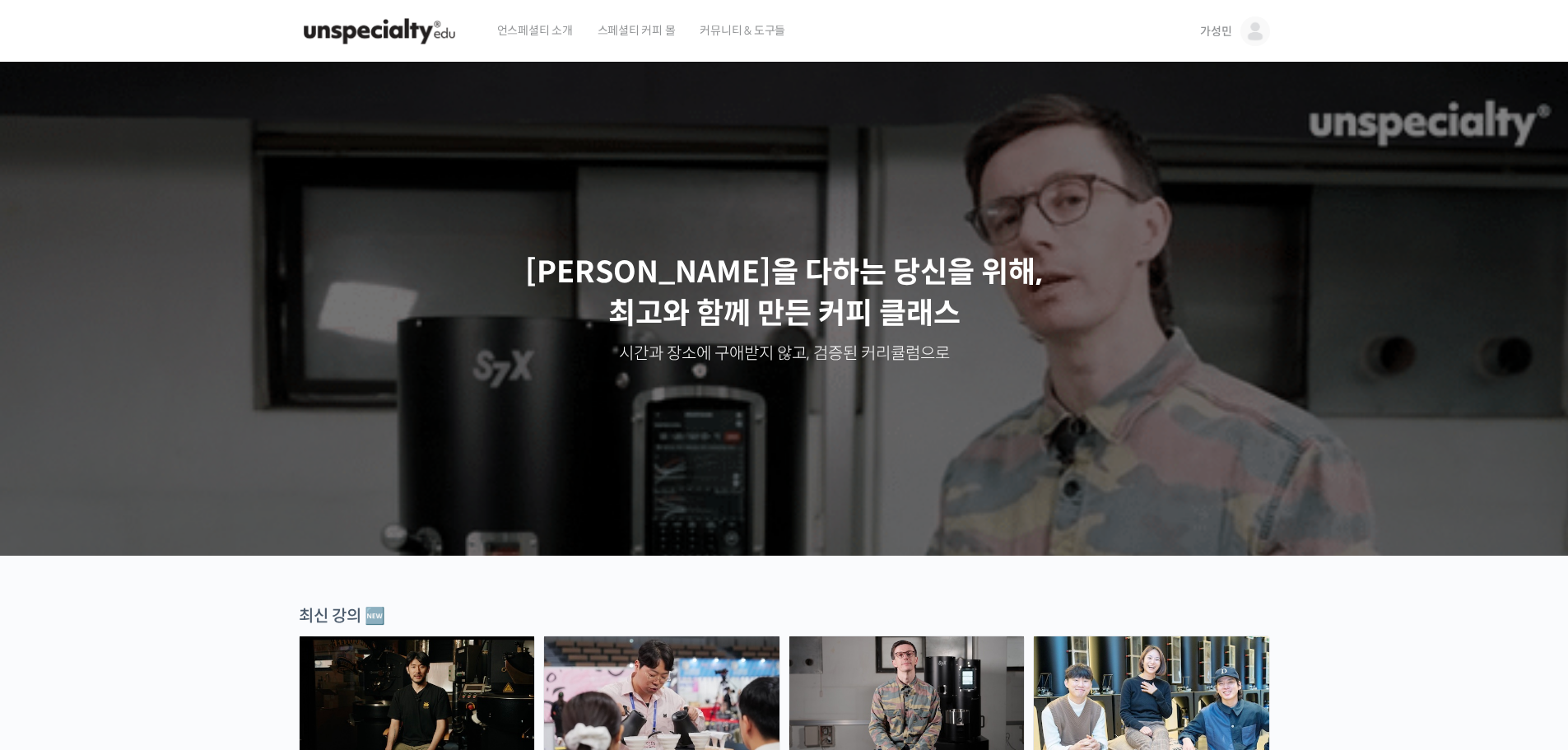
click at [1212, 29] on span "가성민" at bounding box center [1216, 31] width 32 height 15
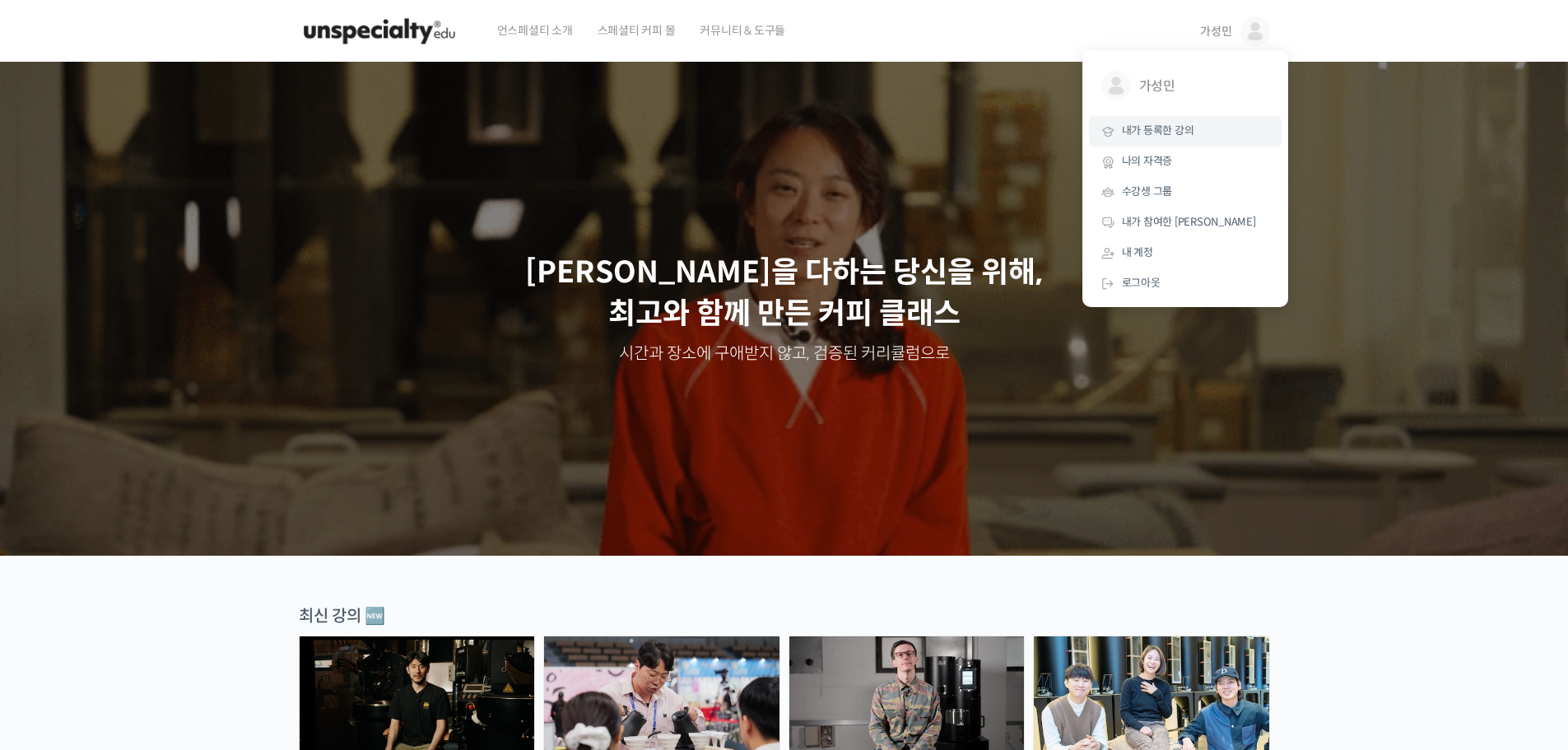
click at [1170, 135] on span "내가 등록한 강의" at bounding box center [1157, 130] width 72 height 14
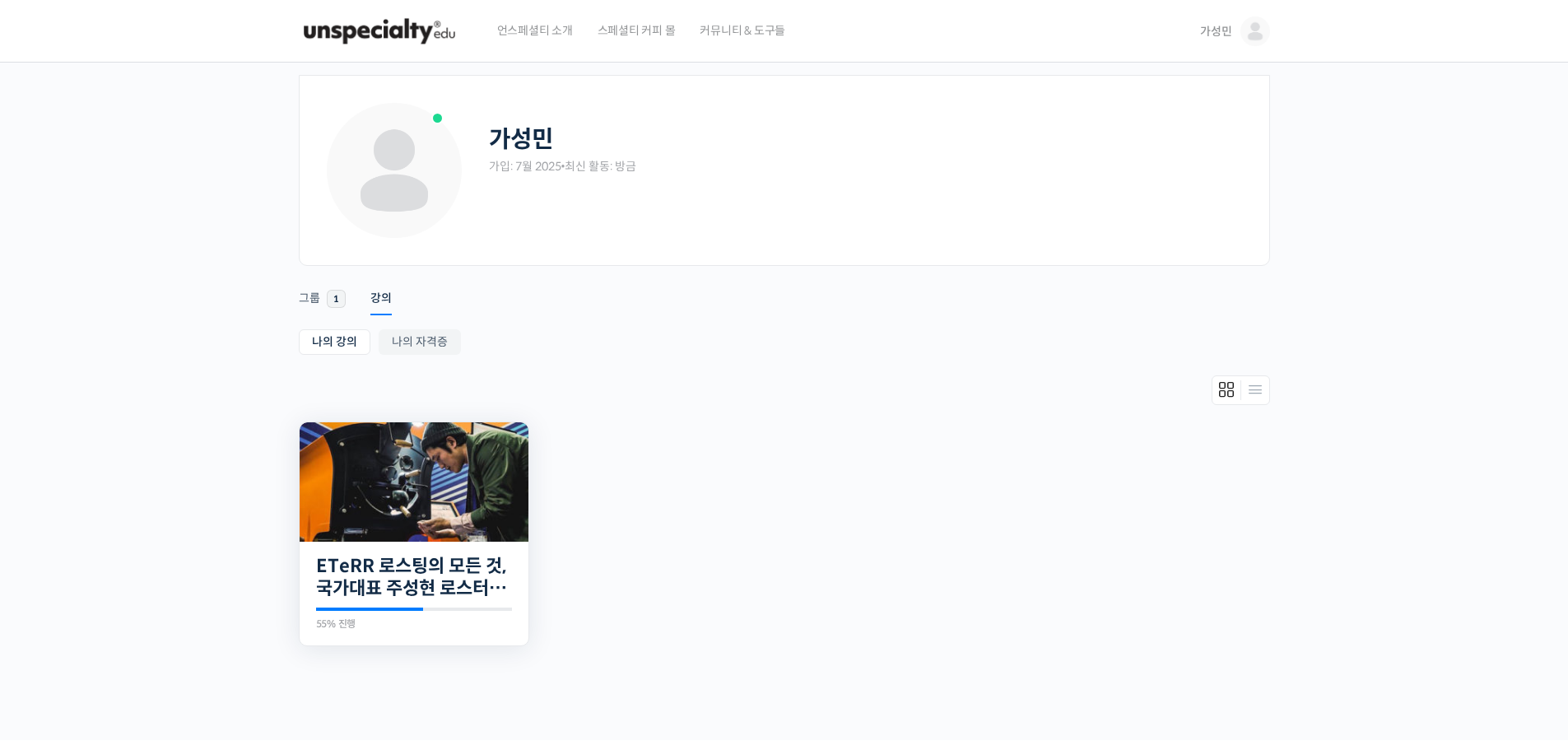
click at [366, 606] on div "18개의 수업 ETeRR 로스팅의 모든 것, 국가대표 주성현 로스터의 심화 클래스 55% 진행 최근 활동: 2025년 07월 28일 2:28 …" at bounding box center [414, 594] width 229 height 104
click at [376, 542] on div "18개의 수업 ETeRR 로스팅의 모든 것, 국가대표 주성현 로스터의 심화 클래스 55% 진행 최근 활동: 2025년 07월 28일 2:28 …" at bounding box center [414, 594] width 229 height 104
click at [380, 584] on link "ETeRR 로스팅의 모든 것, 국가대표 주성현 로스터의 심화 클래스" at bounding box center [414, 578] width 196 height 45
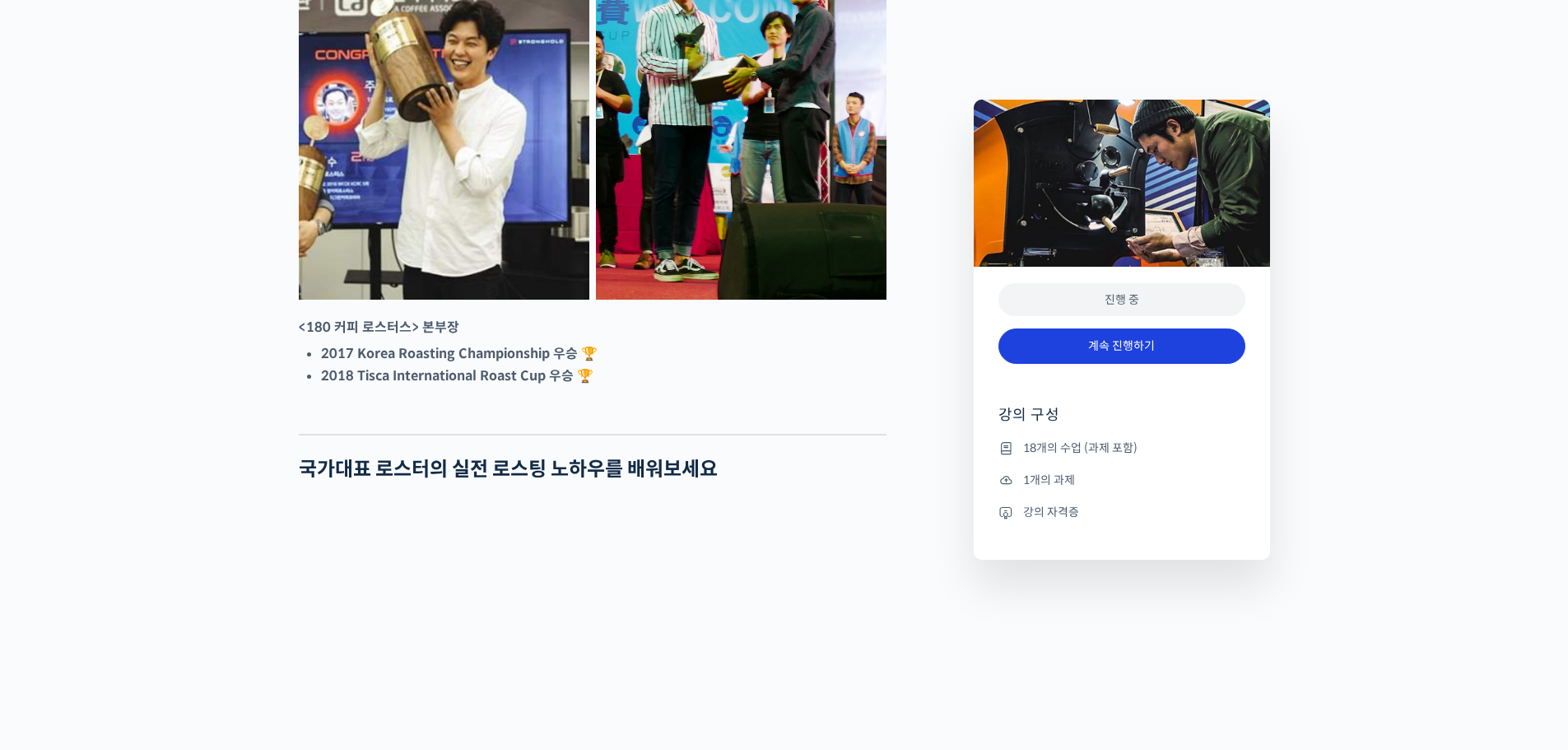
scroll to position [823, 0]
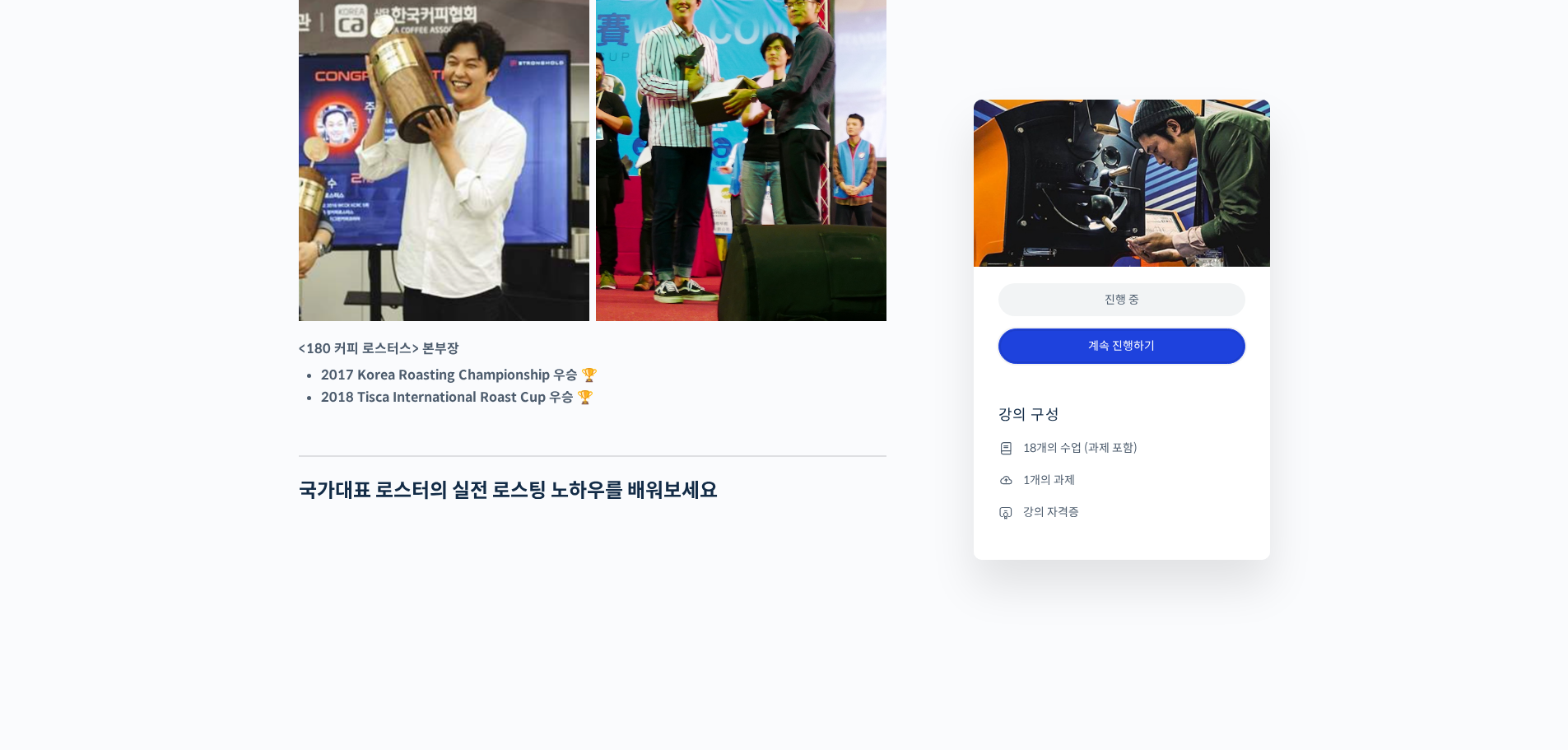
click at [1139, 352] on link "계속 진행하기" at bounding box center [1122, 346] width 247 height 35
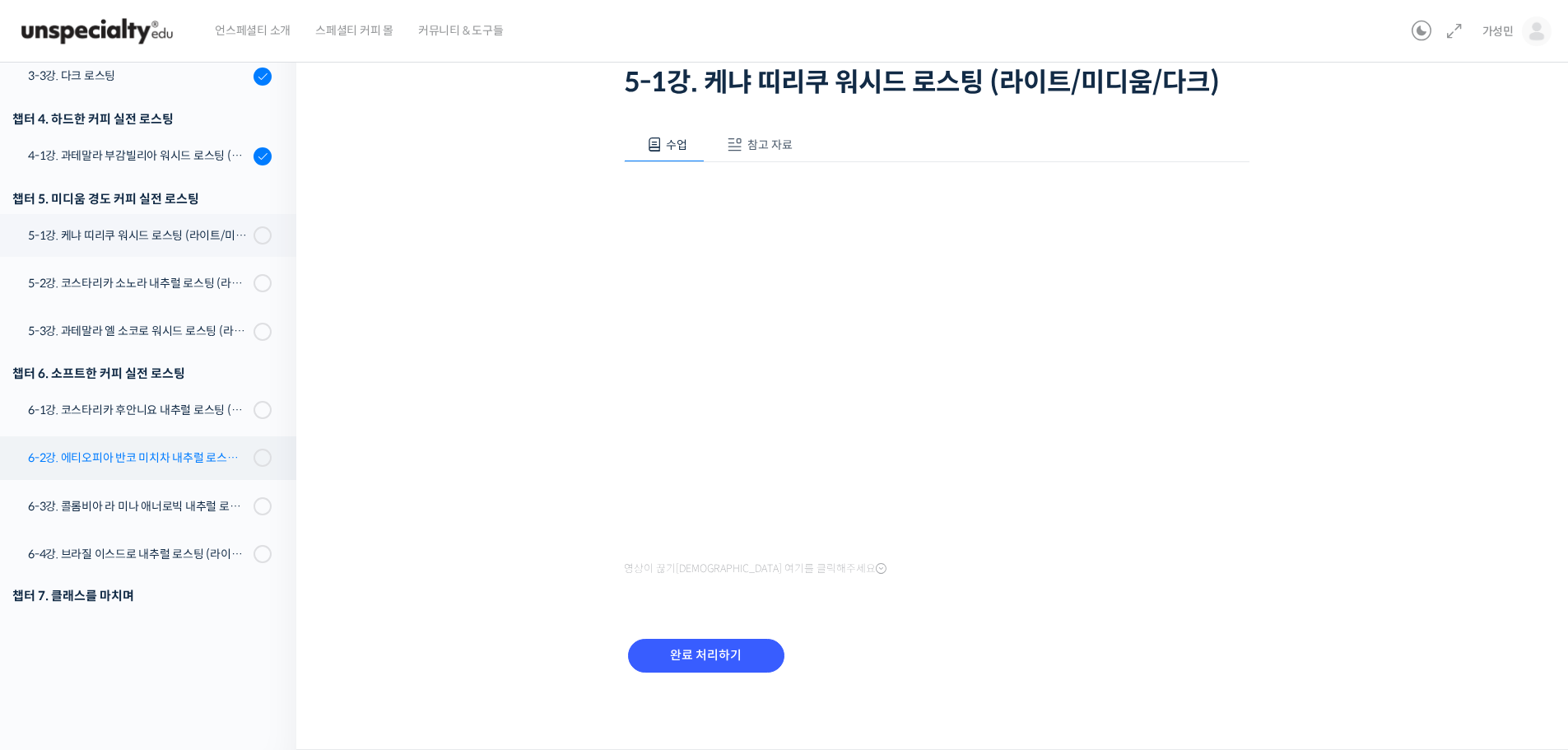
scroll to position [388, 0]
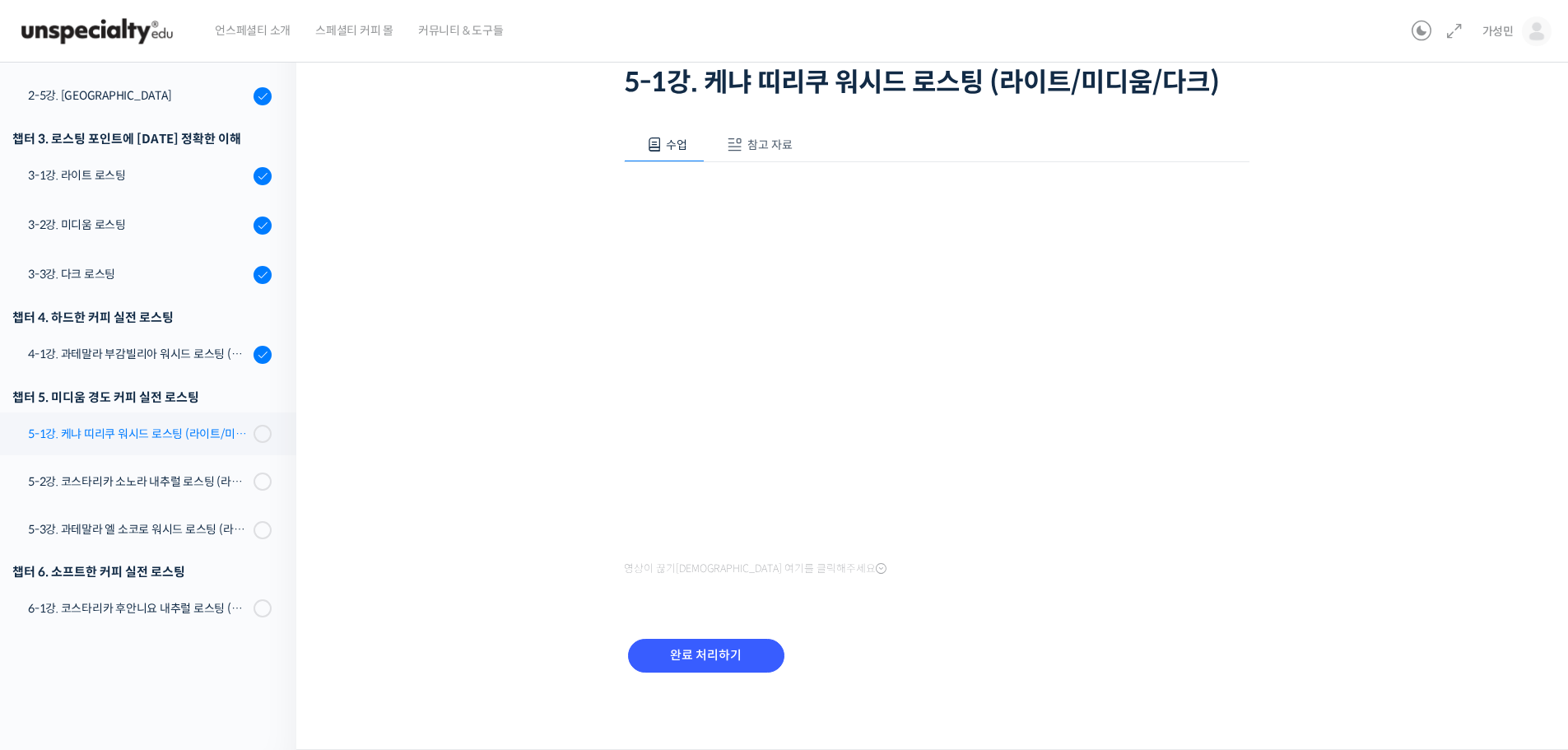
click at [170, 427] on div "5-1강. 케냐 띠리쿠 워시드 로스팅 (라이트/미디움/다크)" at bounding box center [138, 434] width 221 height 18
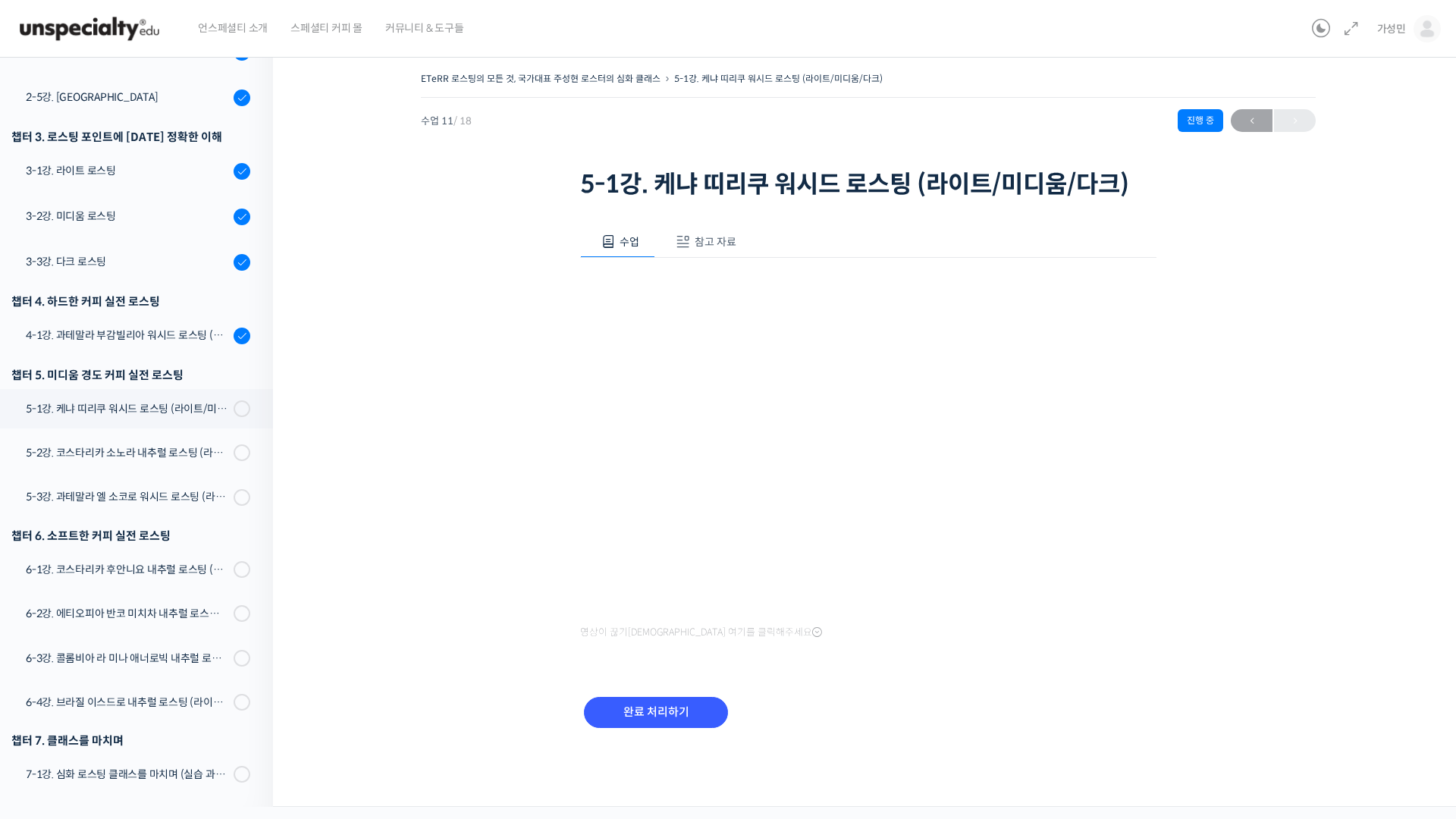
scroll to position [458, 0]
